Goal: Information Seeking & Learning: Learn about a topic

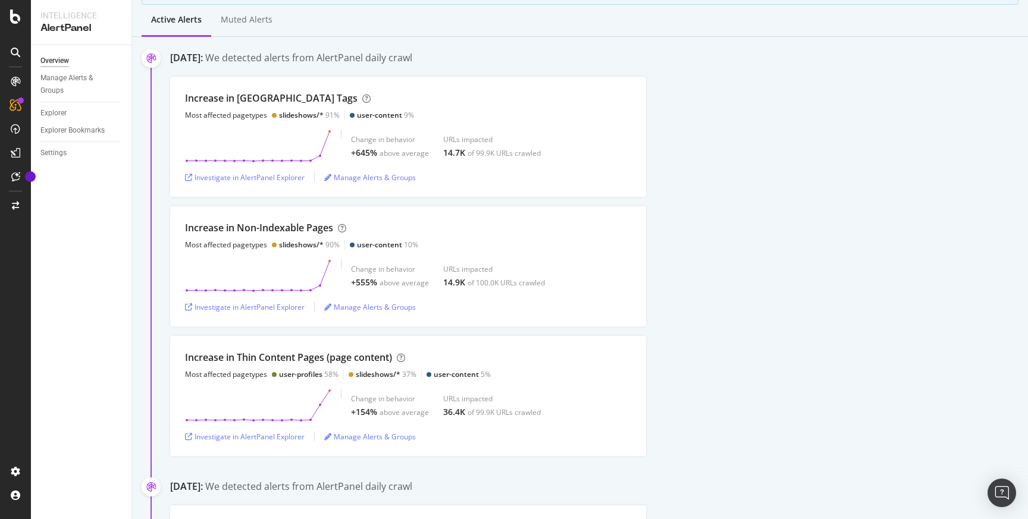
scroll to position [157, 0]
click at [272, 435] on div "Investigate in AlertPanel Explorer" at bounding box center [245, 436] width 120 height 10
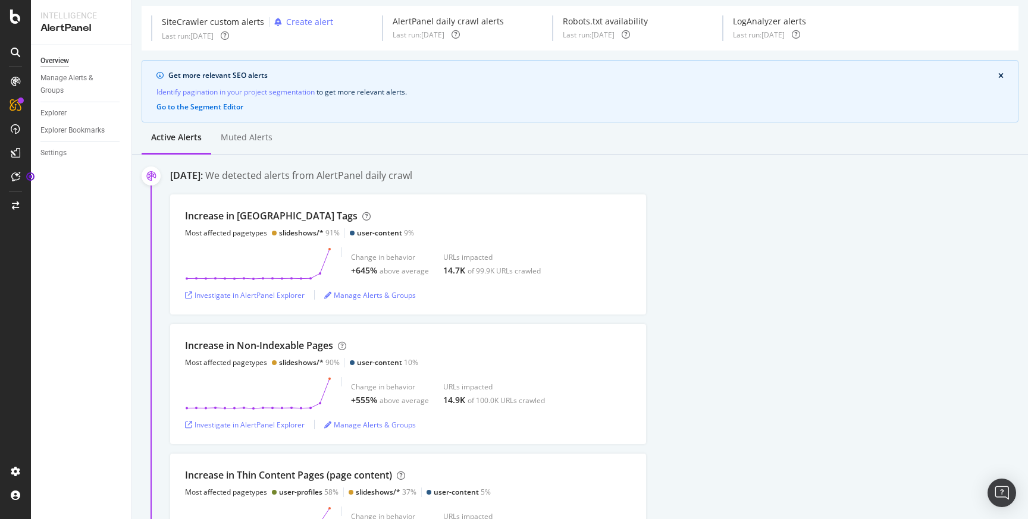
scroll to position [0, 0]
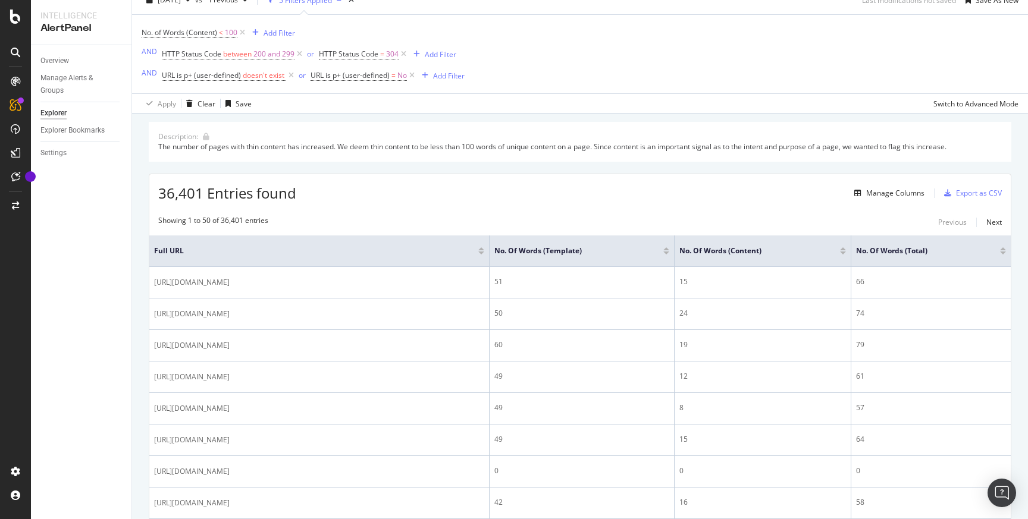
scroll to position [43, 0]
